Goal: Entertainment & Leisure: Browse casually

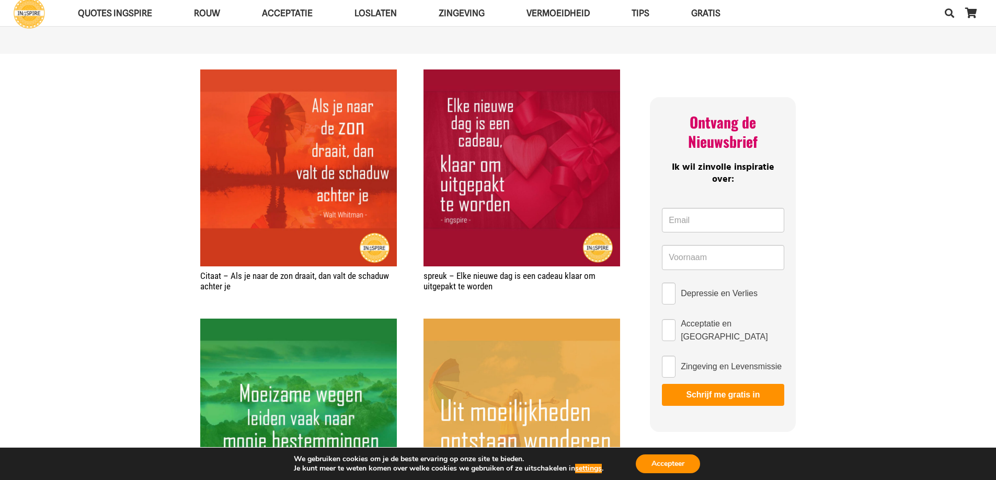
scroll to position [366, 0]
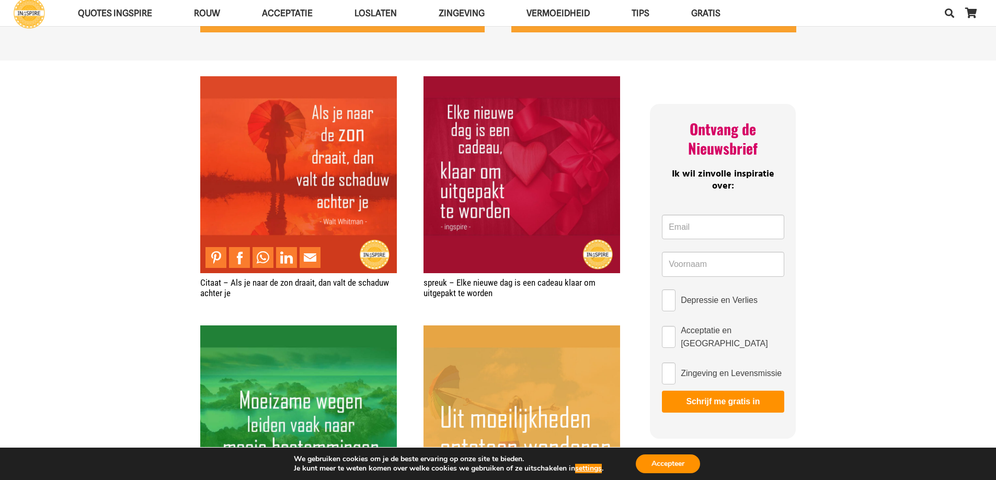
click at [319, 175] on img "Citaat – Als je naar de zon draait, dan valt de schaduw achter je" at bounding box center [298, 174] width 197 height 197
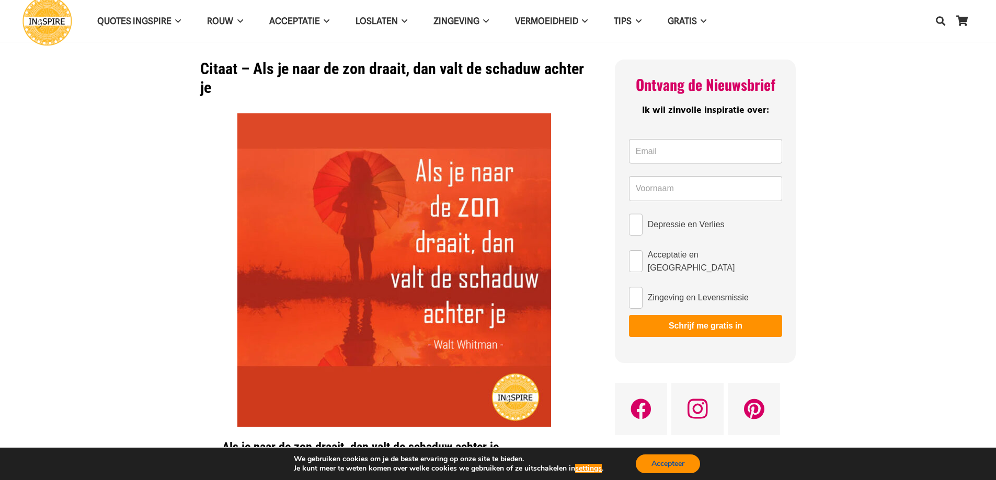
click at [683, 457] on button "Accepteer" at bounding box center [668, 464] width 64 height 19
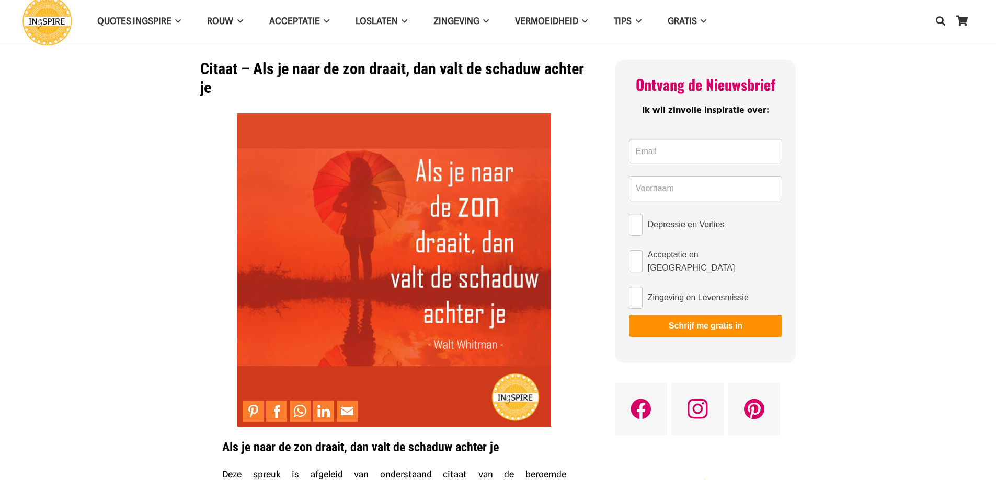
click at [372, 313] on img at bounding box center [394, 270] width 314 height 314
